Goal: Task Accomplishment & Management: Manage account settings

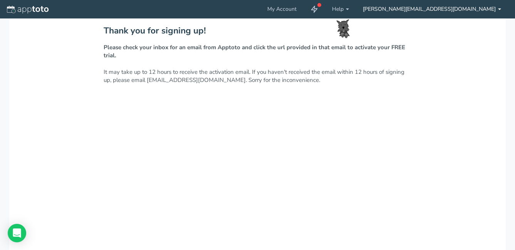
click at [501, 9] on link "[PERSON_NAME][EMAIL_ADDRESS][DOMAIN_NAME]" at bounding box center [432, 9] width 152 height 18
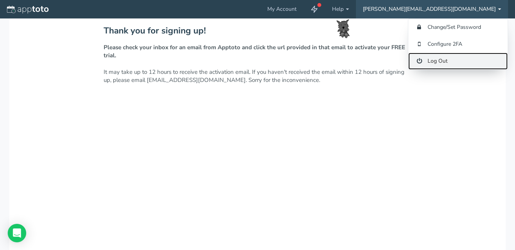
click at [436, 62] on link "Log Out" at bounding box center [457, 61] width 99 height 17
